Goal: Find contact information: Find contact information

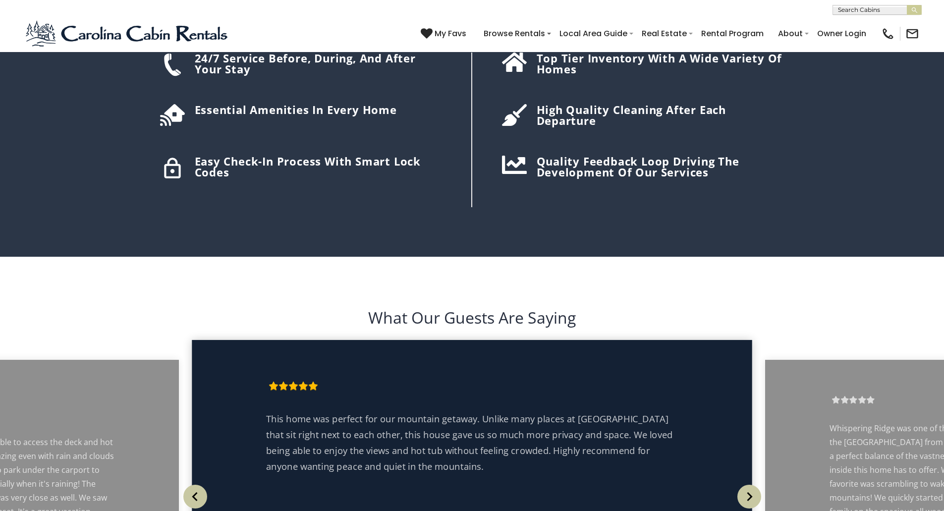
scroll to position [2328, 0]
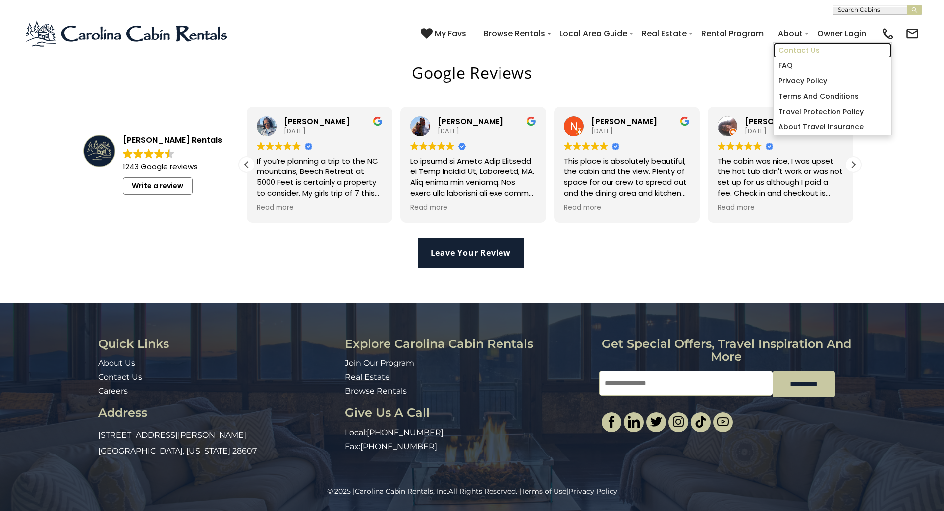
click at [794, 50] on link "Contact Us" at bounding box center [833, 50] width 118 height 15
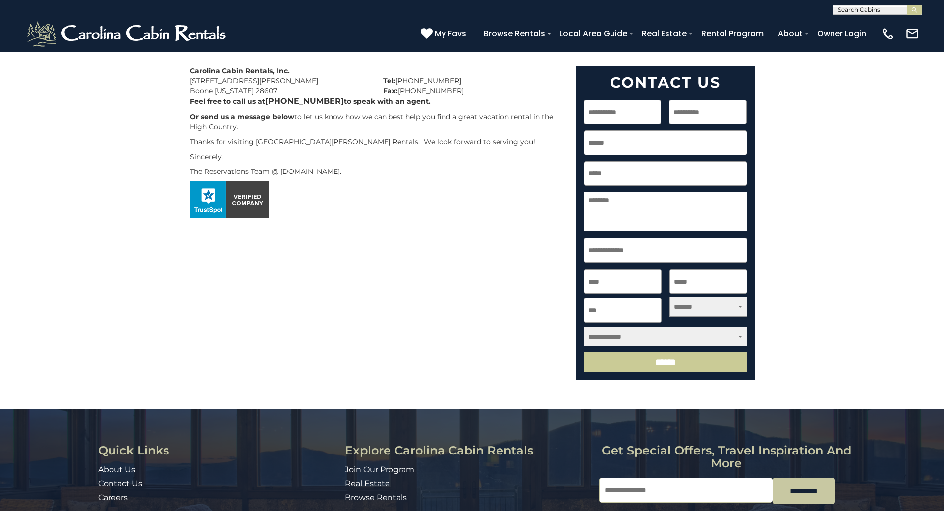
scroll to position [290, 0]
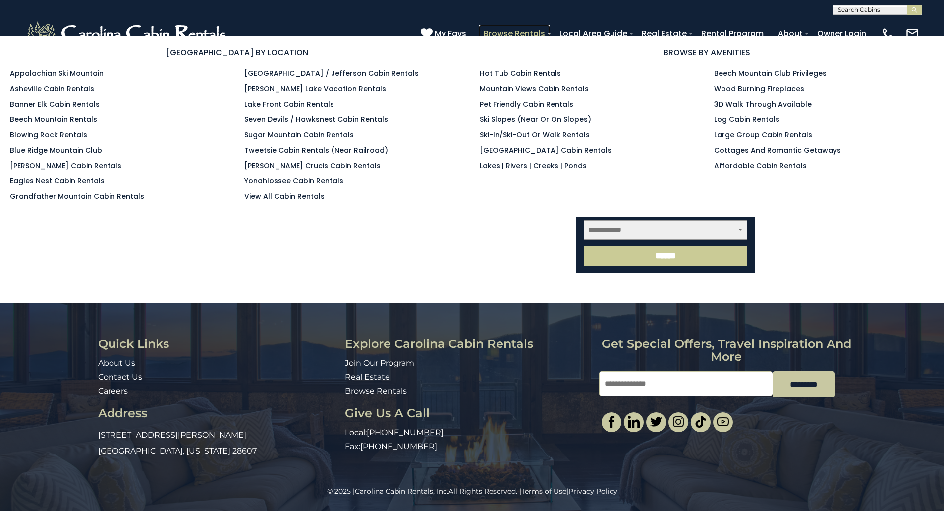
click at [512, 32] on link "Browse Rentals" at bounding box center [514, 33] width 71 height 17
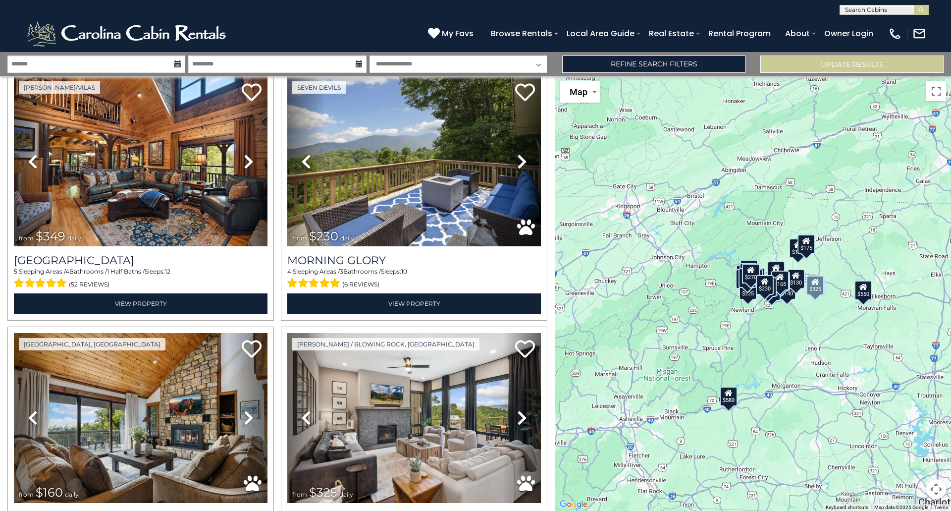
scroll to position [3473, 0]
